Goal: Task Accomplishment & Management: Manage account settings

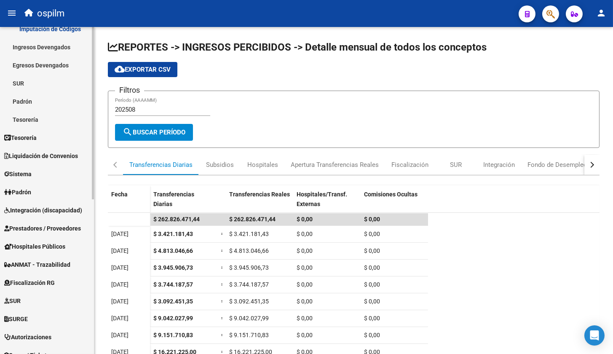
scroll to position [188, 0]
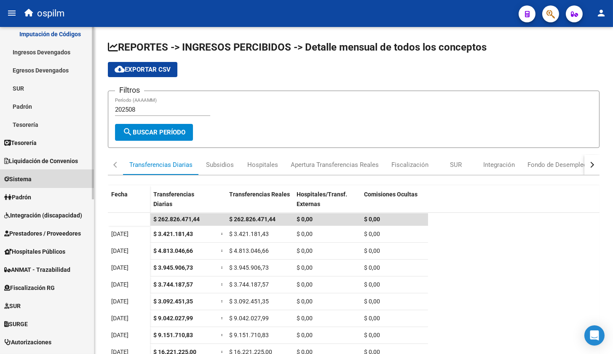
click at [27, 177] on span "Sistema" at bounding box center [17, 178] width 27 height 9
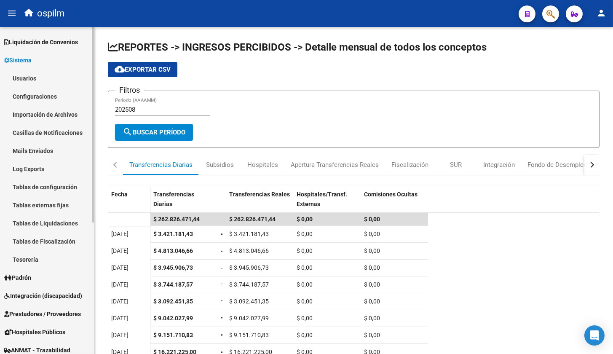
scroll to position [30, 0]
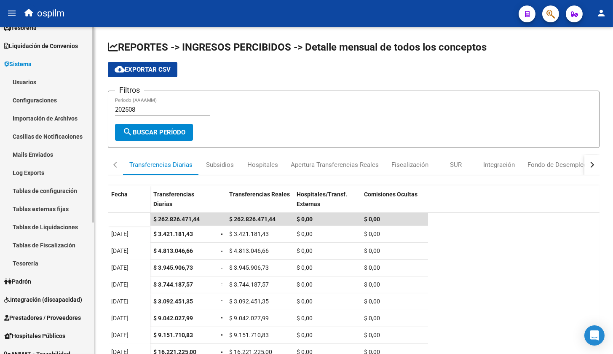
click at [19, 80] on link "Usuarios" at bounding box center [47, 82] width 94 height 18
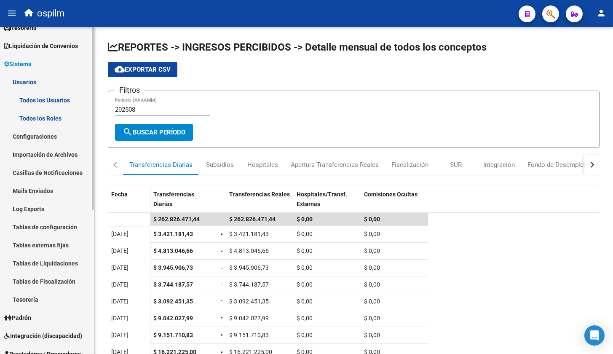
click at [38, 98] on link "Todos los Usuarios" at bounding box center [47, 100] width 94 height 18
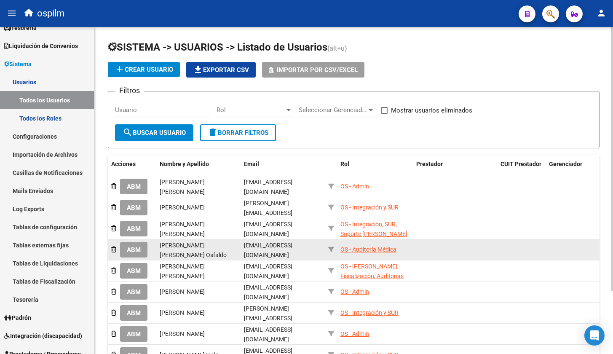
click at [378, 245] on div "OS - Auditoría Médica" at bounding box center [368, 250] width 56 height 10
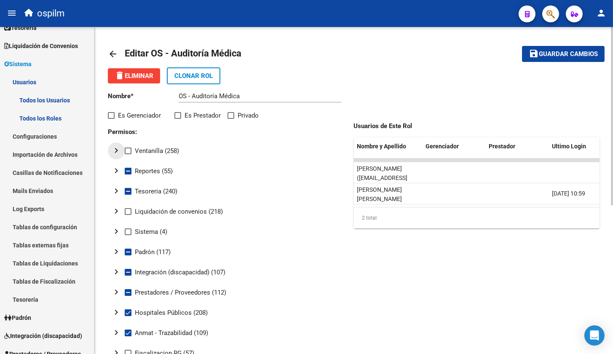
click at [117, 147] on mat-icon "chevron_right" at bounding box center [116, 150] width 10 height 10
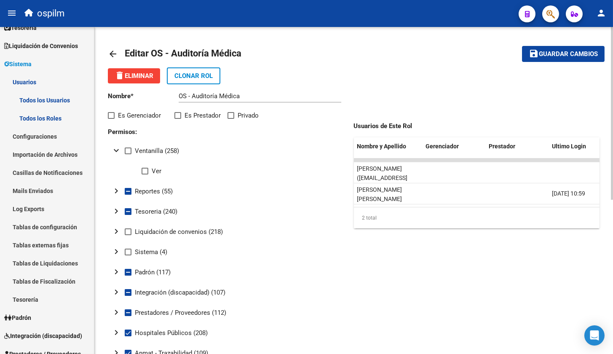
click at [117, 147] on mat-icon "expand_more" at bounding box center [116, 150] width 10 height 10
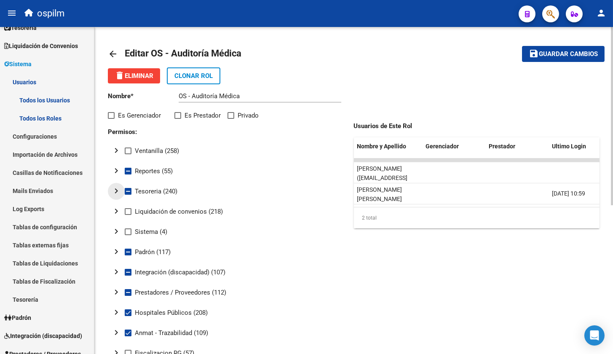
click at [113, 188] on mat-icon "chevron_right" at bounding box center [116, 191] width 10 height 10
